Goal: Task Accomplishment & Management: Use online tool/utility

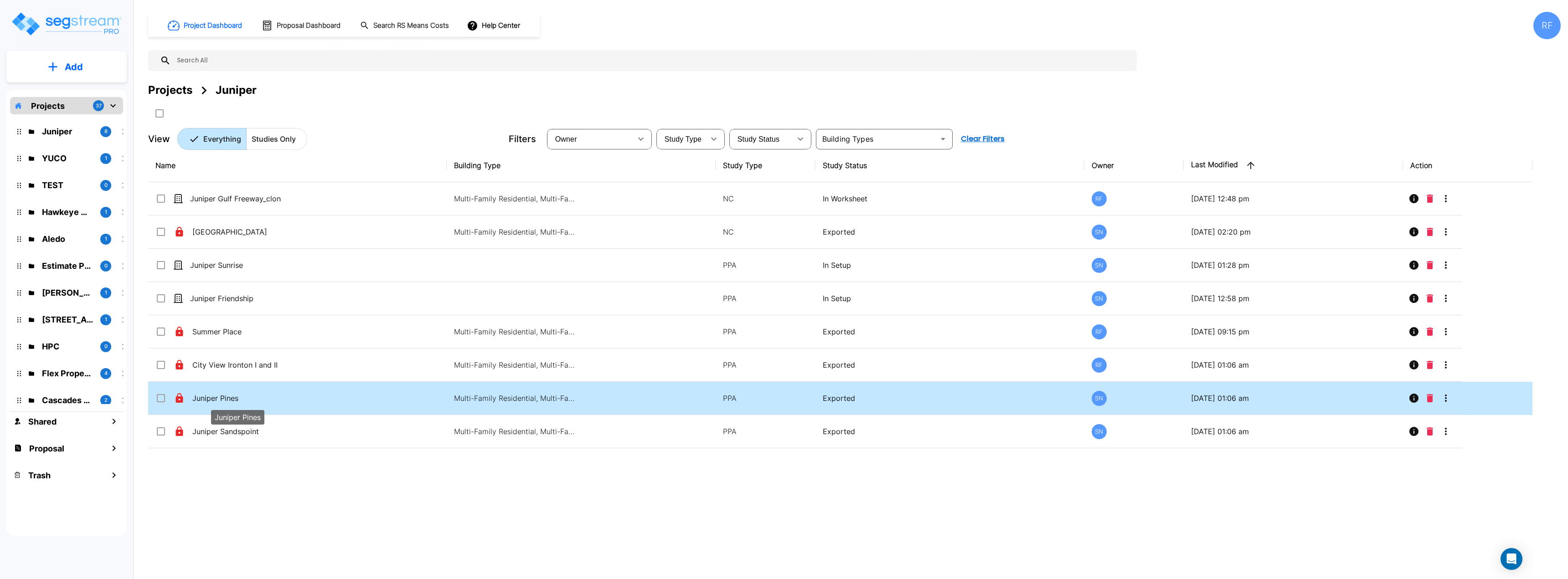
click at [230, 398] on p "Juniper Pines" at bounding box center [238, 398] width 91 height 11
checkbox input "true"
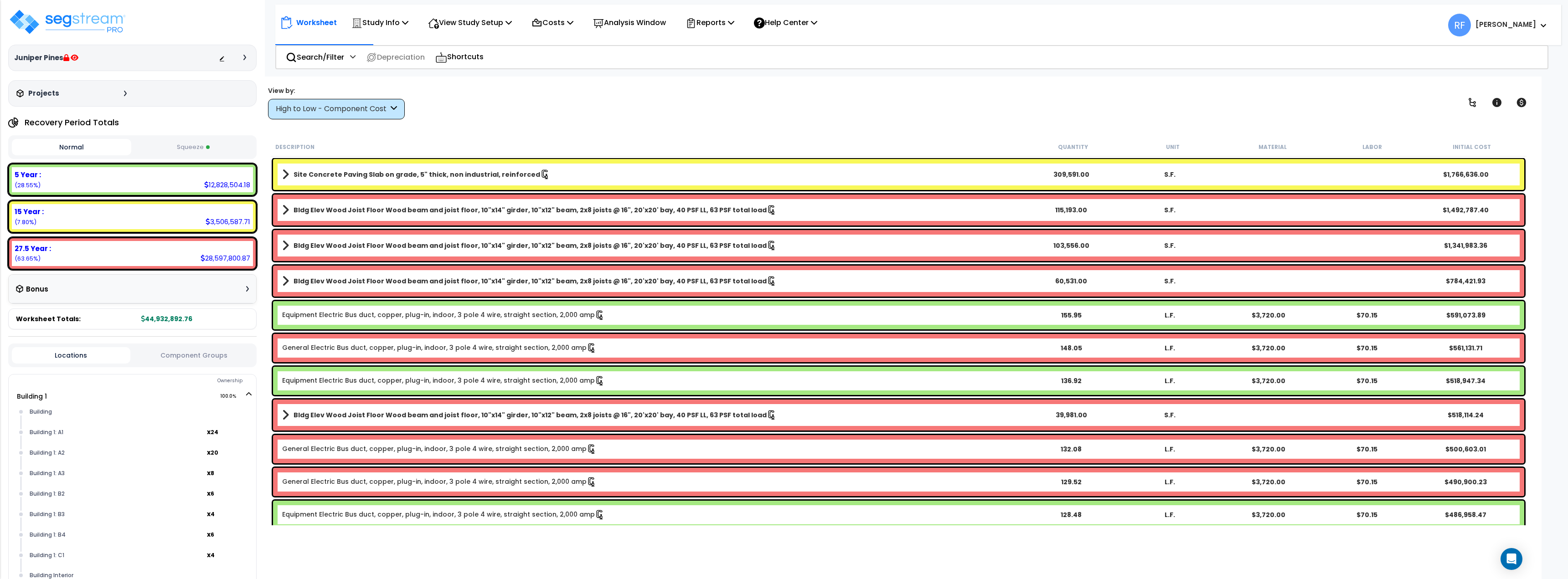
click at [209, 145] on button "Squeeze" at bounding box center [193, 148] width 119 height 16
drag, startPoint x: 184, startPoint y: 144, endPoint x: 130, endPoint y: 152, distance: 54.6
click at [185, 144] on button "Squeeze" at bounding box center [193, 147] width 119 height 16
click at [89, 145] on button "Normal" at bounding box center [72, 148] width 119 height 16
click at [550, 135] on div "Worksheet Study Info Study Setup Add Property Unit Template study Clone study RF" at bounding box center [898, 366] width 1286 height 579
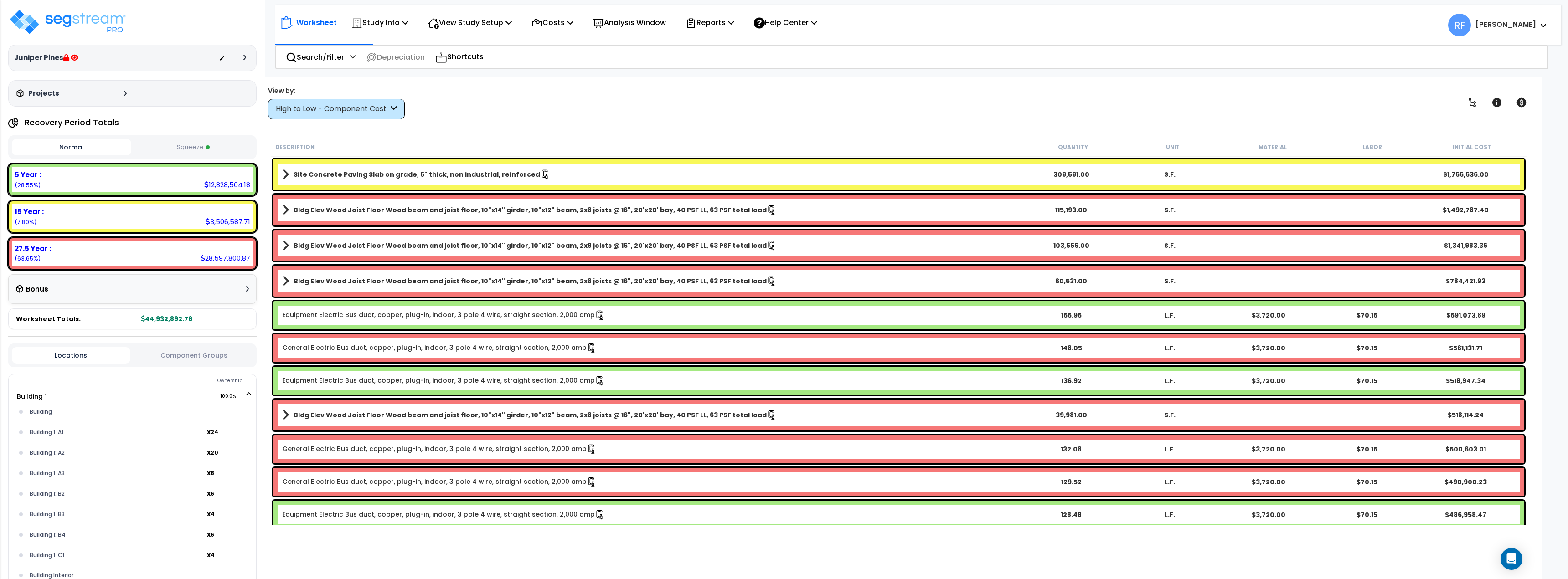
click at [185, 145] on button "Squeeze" at bounding box center [193, 148] width 119 height 16
click at [71, 148] on button "Normal" at bounding box center [72, 148] width 119 height 16
click at [1521, 103] on icon at bounding box center [1521, 102] width 11 height 11
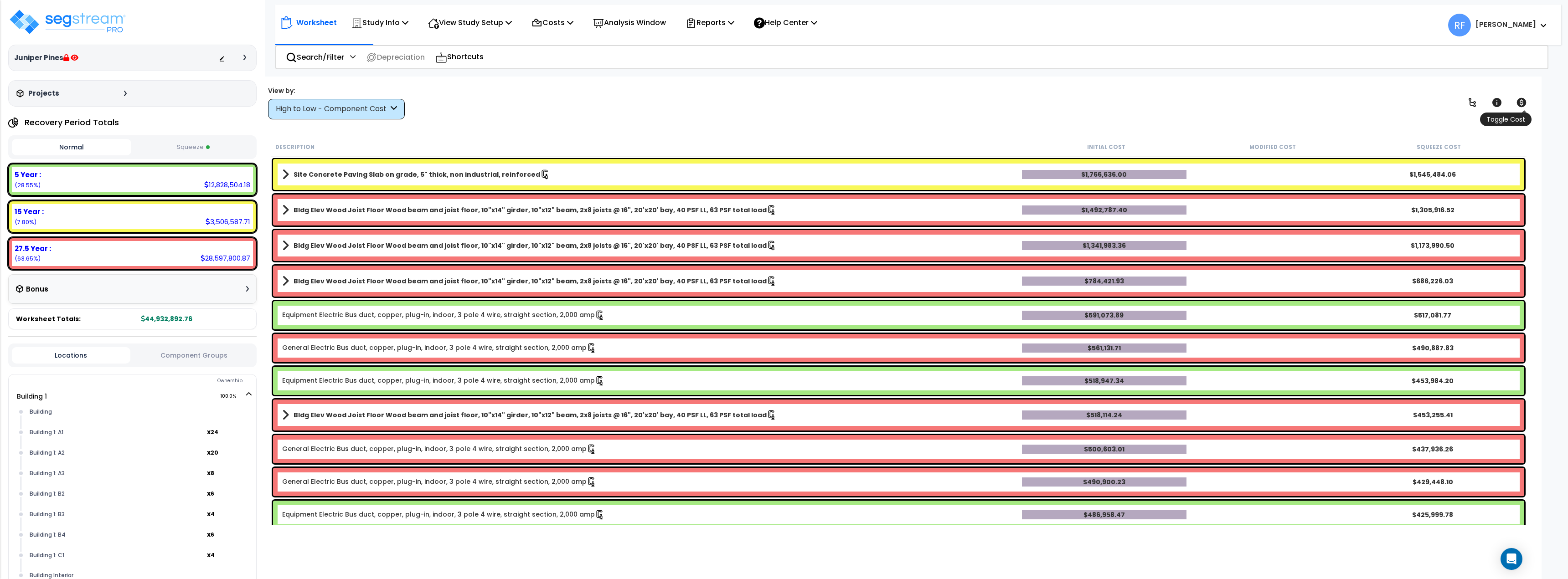
click at [1521, 103] on icon at bounding box center [1521, 102] width 11 height 11
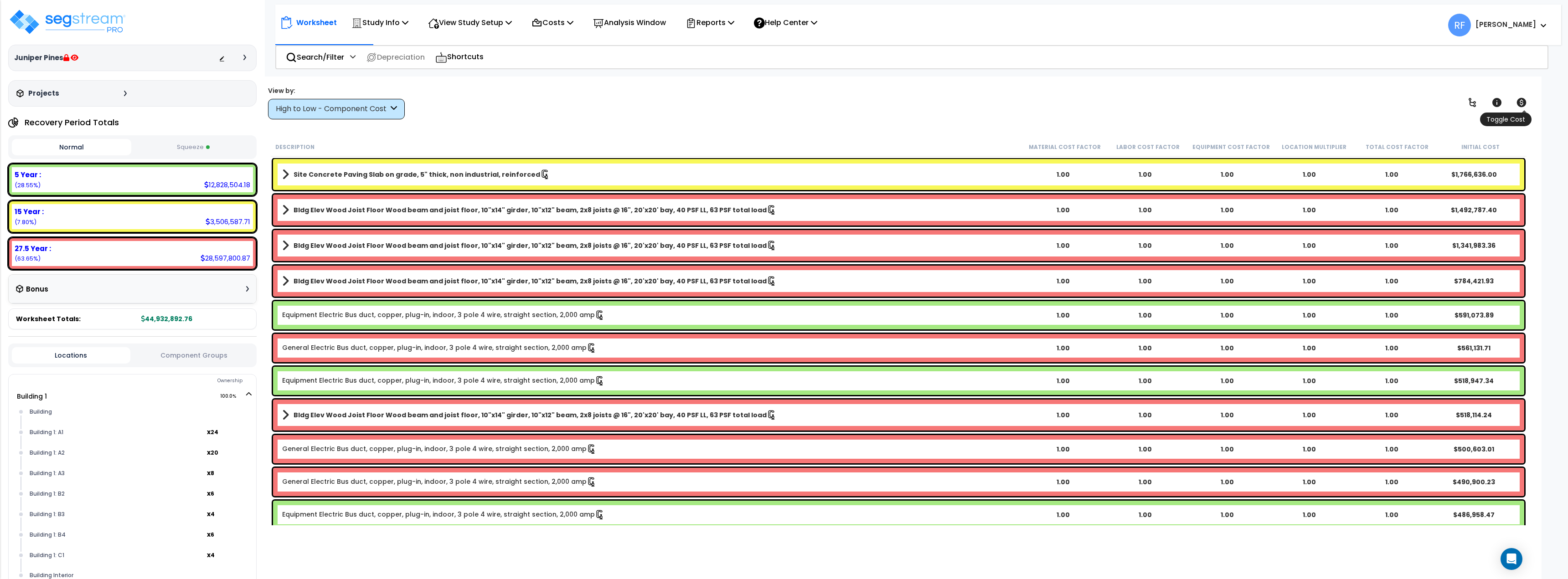
click at [1521, 103] on icon at bounding box center [1521, 102] width 11 height 11
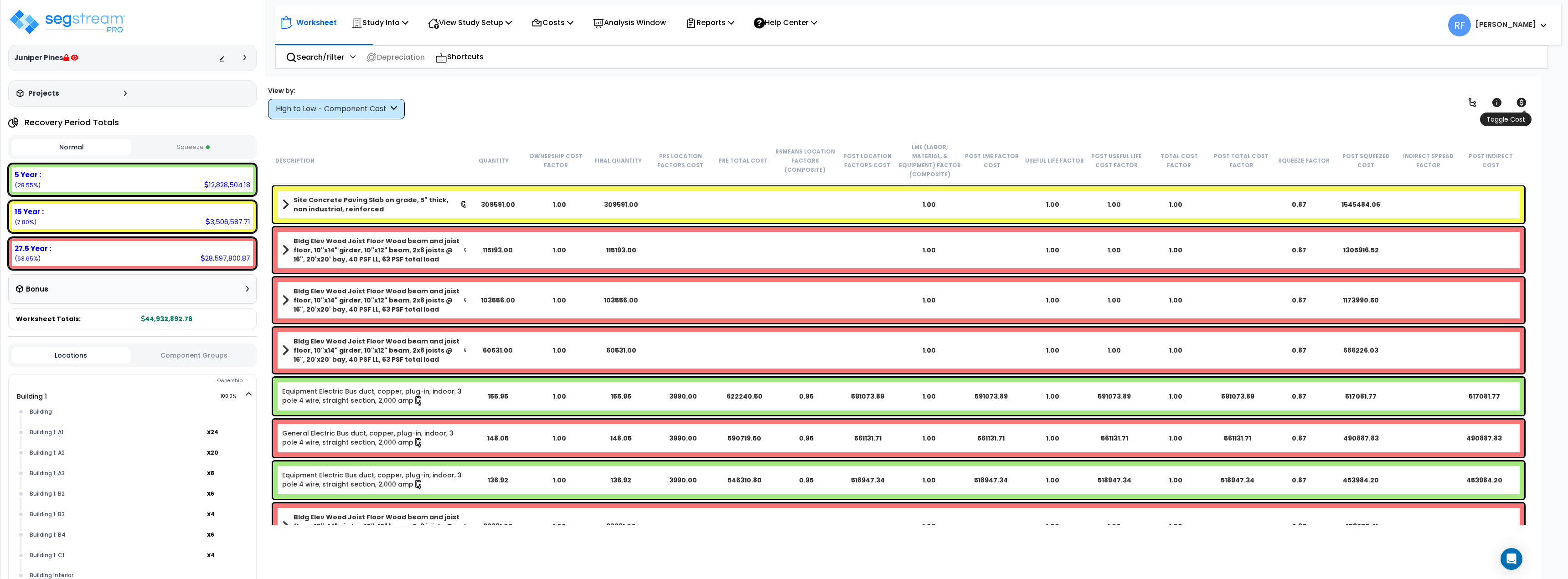
click at [1521, 102] on icon at bounding box center [1521, 102] width 11 height 11
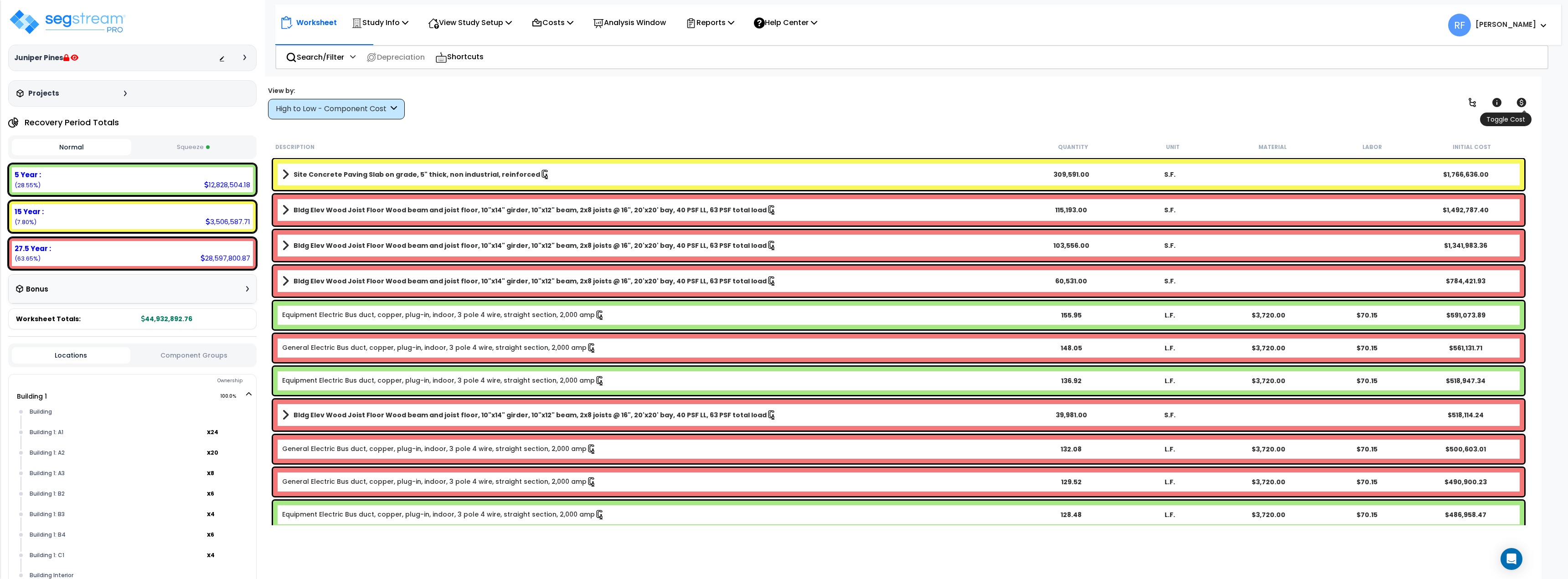
click at [1521, 102] on icon at bounding box center [1521, 102] width 11 height 11
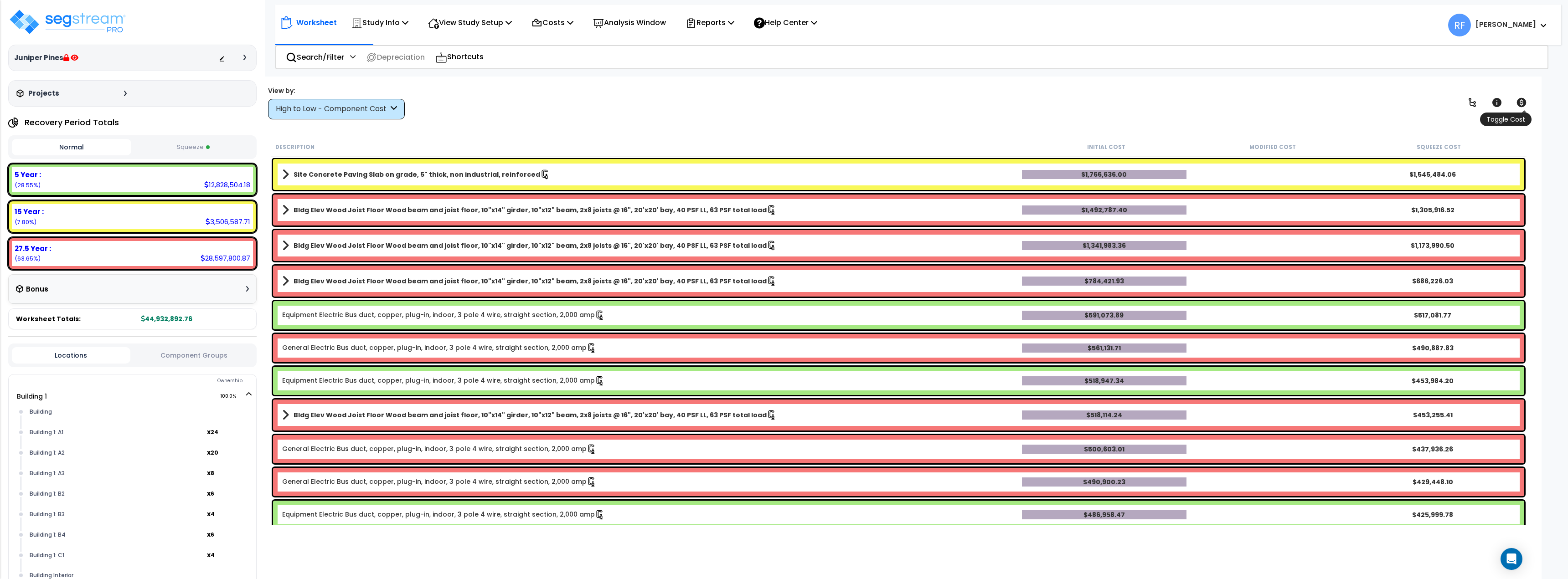
click at [1521, 102] on icon at bounding box center [1521, 102] width 11 height 11
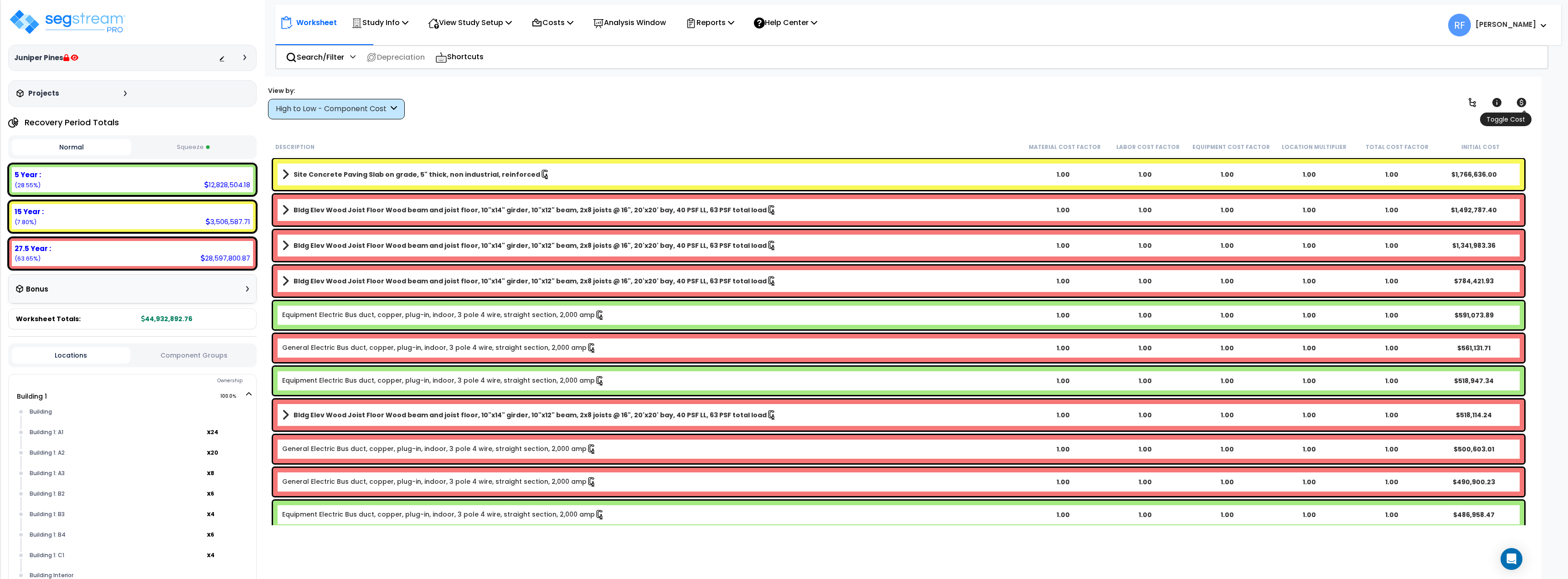
click at [1521, 102] on icon at bounding box center [1521, 102] width 11 height 11
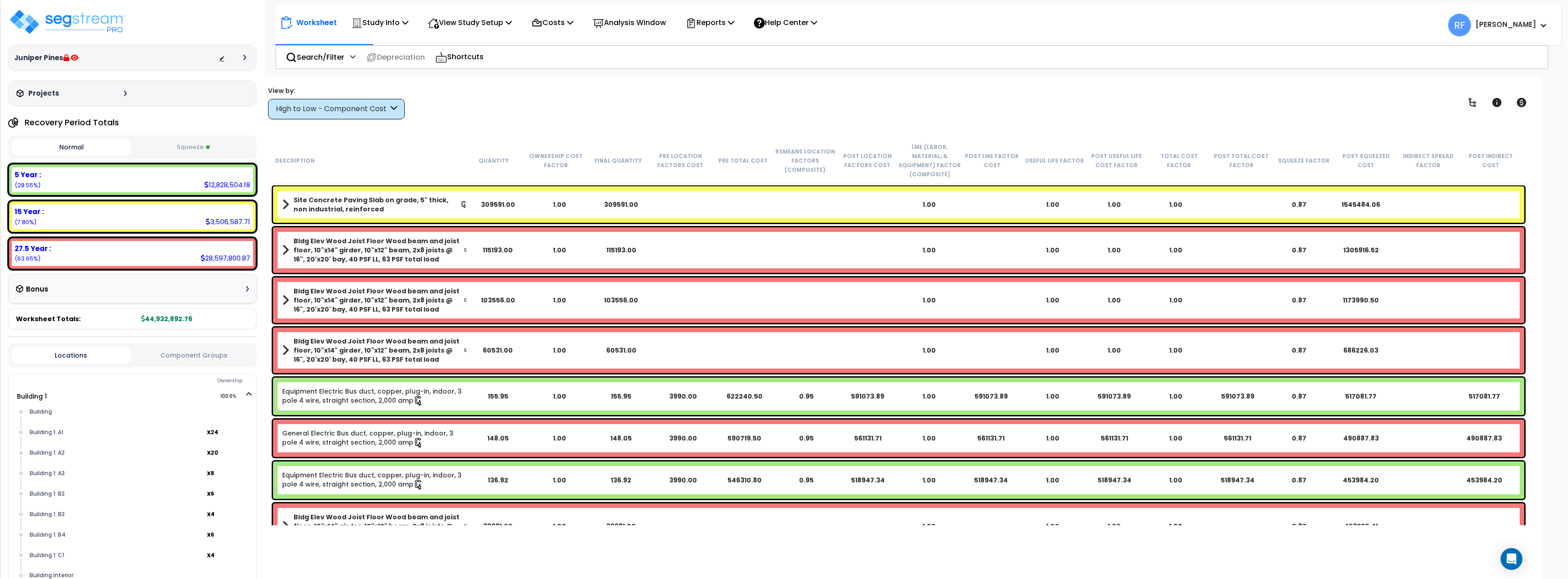
click at [292, 203] on link "Site Concrete Paving Slab on grade, 5" thick, non industrial, reinforced" at bounding box center [374, 205] width 185 height 18
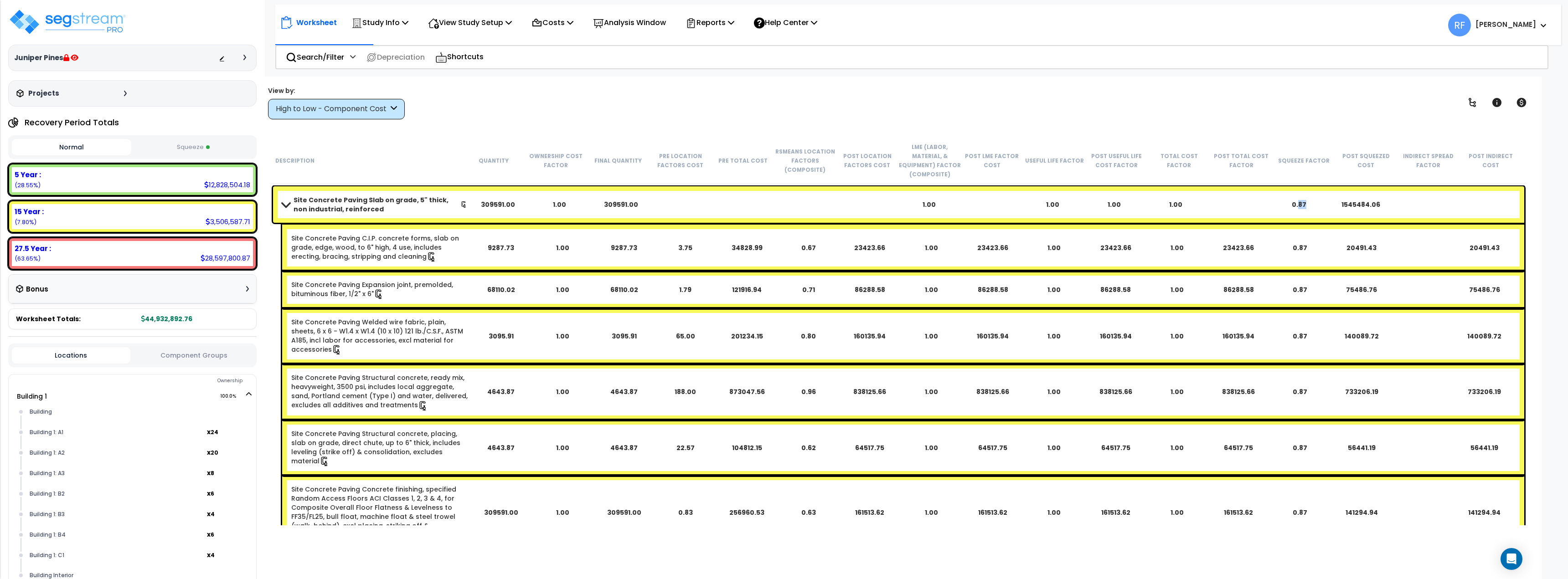
drag, startPoint x: 1298, startPoint y: 210, endPoint x: 1304, endPoint y: 210, distance: 6.0
click at [1304, 210] on div "Site Concrete Paving Slab on grade, 5" thick, non industrial, reinforced 309591…" at bounding box center [898, 204] width 1251 height 37
click at [197, 149] on button "Squeeze" at bounding box center [193, 148] width 119 height 16
click at [73, 144] on button "Normal" at bounding box center [72, 148] width 119 height 16
click at [184, 149] on button "Squeeze" at bounding box center [193, 148] width 119 height 16
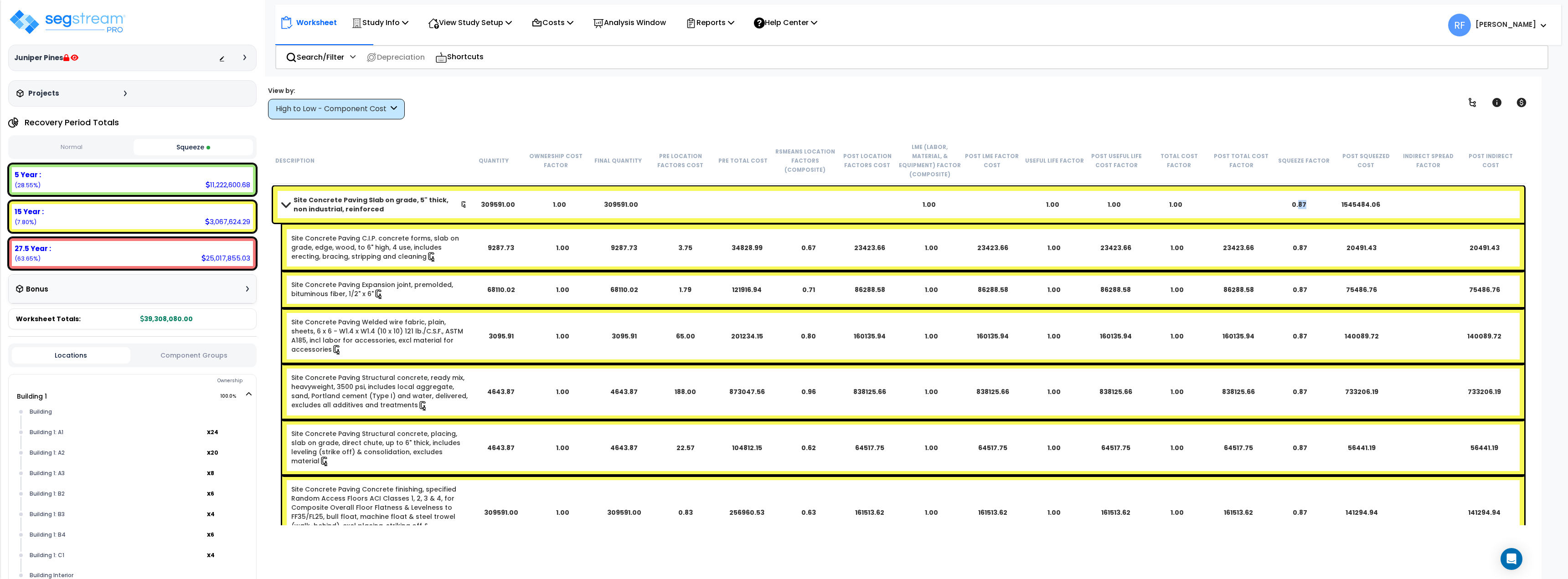
click at [69, 142] on button "Normal" at bounding box center [72, 148] width 119 height 16
click at [190, 144] on button "Squeeze" at bounding box center [193, 148] width 119 height 16
click at [81, 148] on button "Normal" at bounding box center [72, 148] width 119 height 16
click at [194, 148] on button "Squeeze" at bounding box center [193, 148] width 119 height 16
click at [734, 20] on p "Reports" at bounding box center [710, 22] width 49 height 12
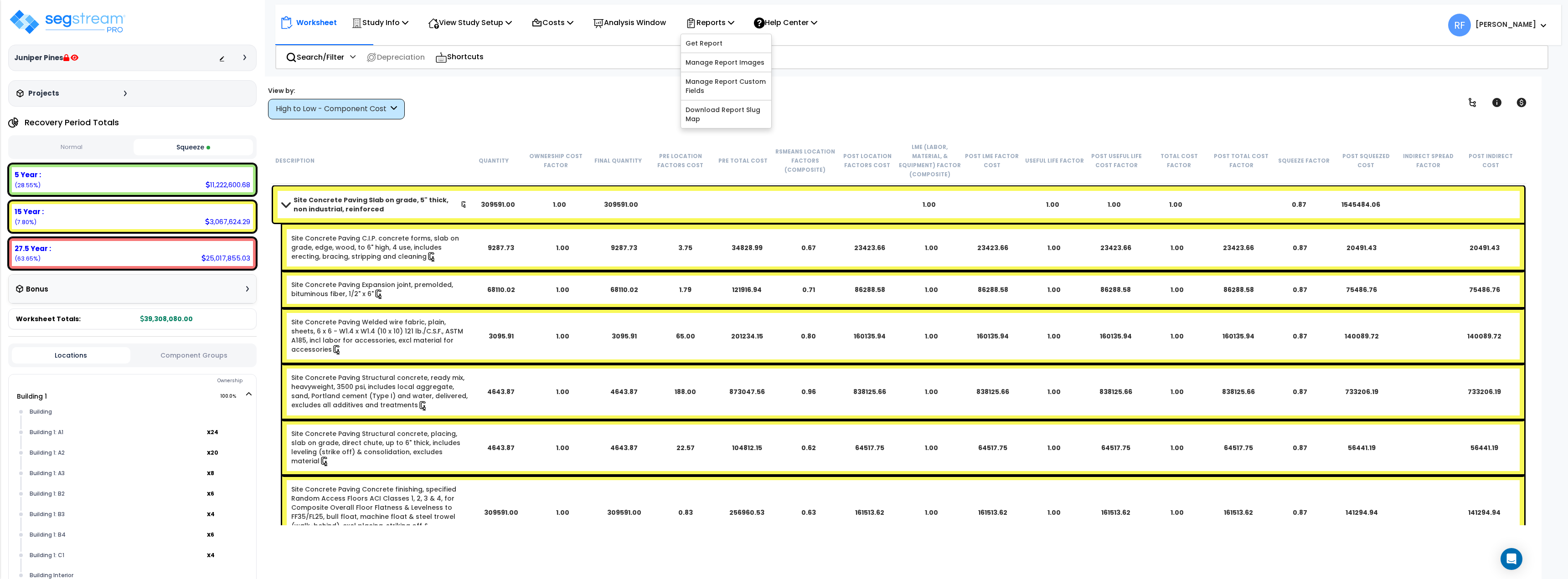
click at [591, 117] on div "View by: High to Low - Component Cost High to Low - Component Cost" at bounding box center [899, 102] width 1268 height 33
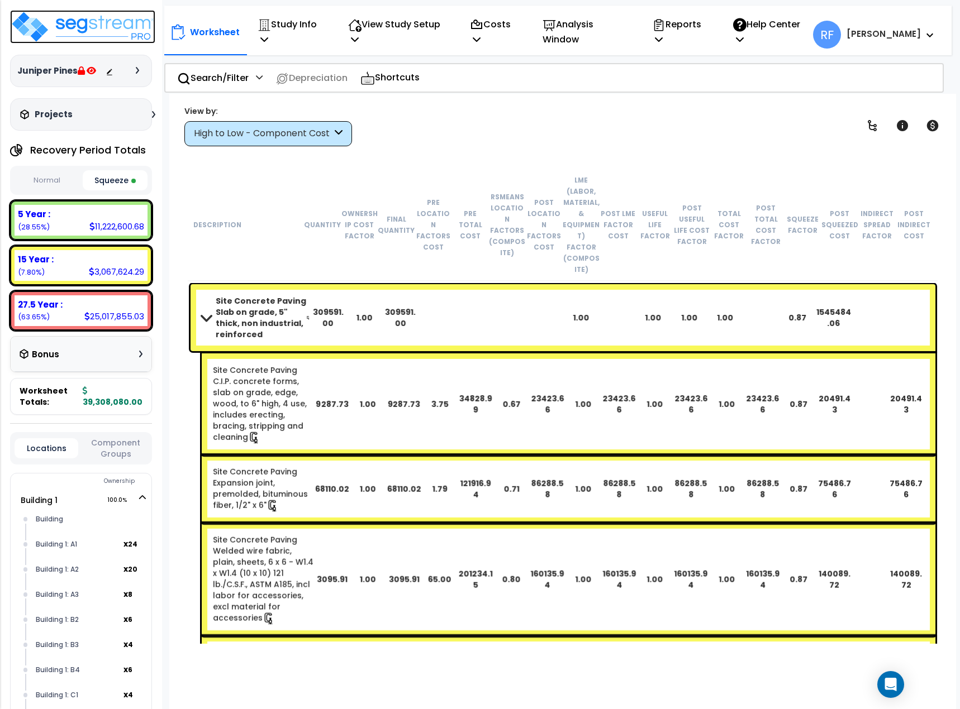
click at [134, 18] on img at bounding box center [82, 27] width 145 height 34
